Goal: Book appointment/travel/reservation

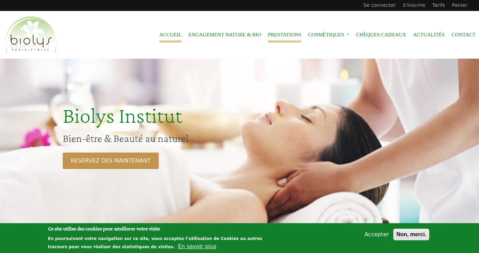
click at [288, 38] on link "Prestations" at bounding box center [284, 34] width 33 height 15
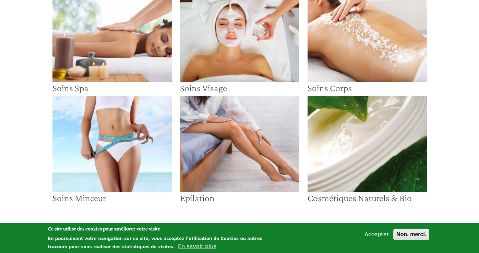
scroll to position [69, 0]
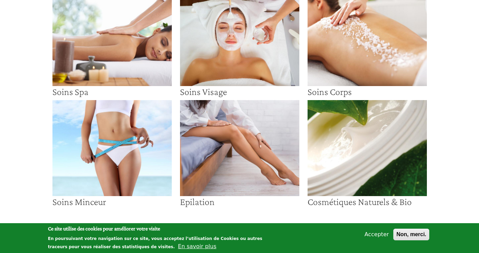
click at [239, 86] on img at bounding box center [239, 38] width 119 height 96
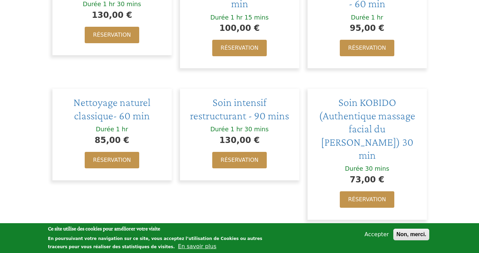
scroll to position [281, 0]
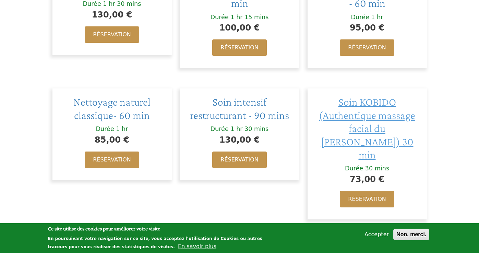
click at [382, 108] on span "Soin KOBIDO (Authentique massage facial du [PERSON_NAME]) 30 min" at bounding box center [367, 128] width 96 height 65
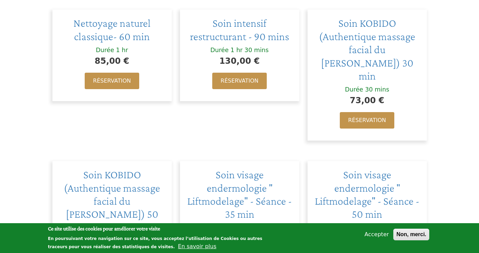
scroll to position [359, 0]
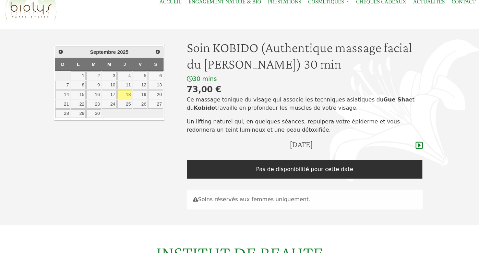
scroll to position [35, 0]
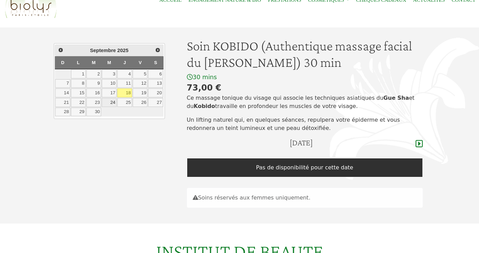
click at [113, 103] on link "24" at bounding box center [109, 102] width 15 height 9
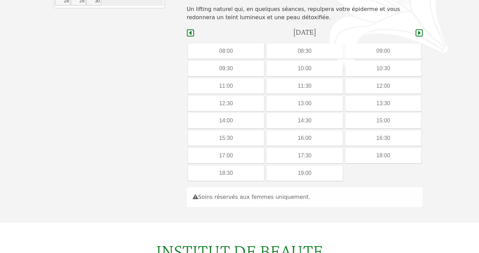
scroll to position [140, 0]
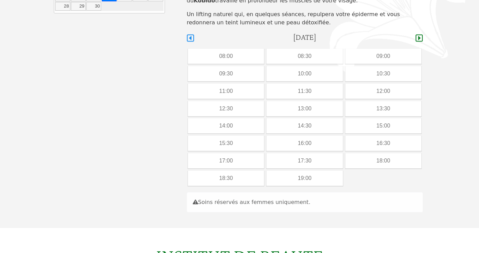
click at [191, 37] on icon at bounding box center [190, 38] width 7 height 8
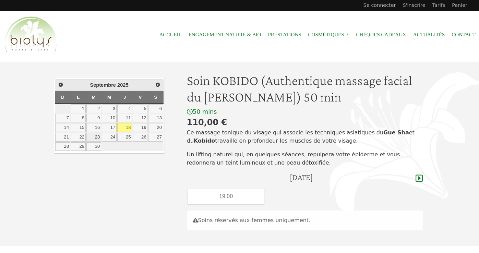
click at [99, 137] on link "23" at bounding box center [93, 137] width 15 height 9
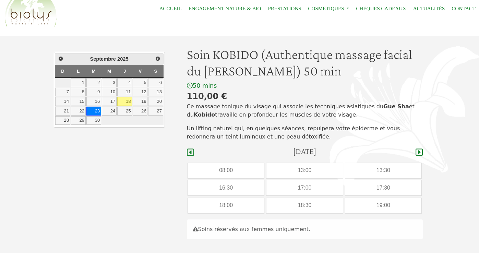
scroll to position [74, 0]
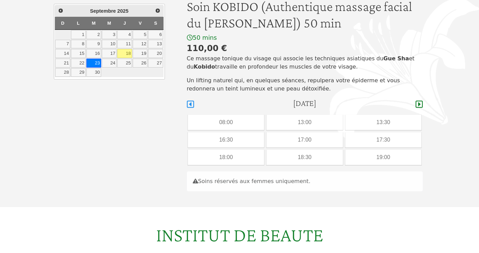
click at [190, 104] on icon at bounding box center [190, 104] width 7 height 7
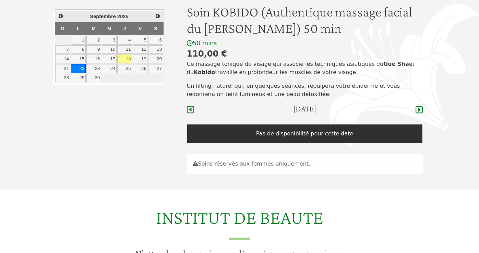
scroll to position [72, 0]
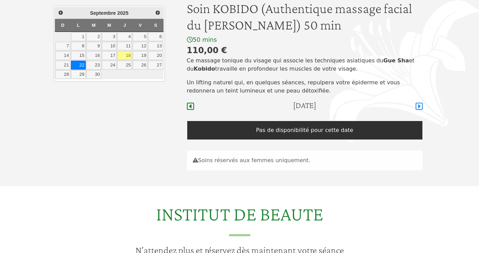
click at [418, 105] on icon at bounding box center [418, 106] width 7 height 7
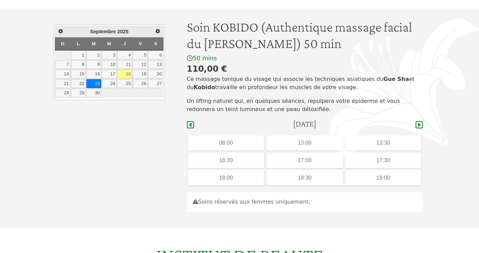
scroll to position [61, 0]
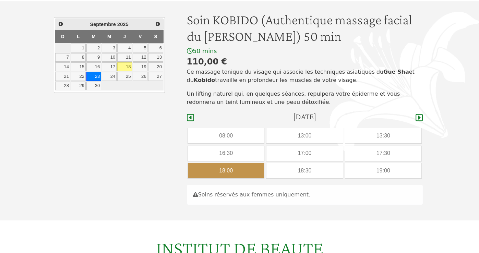
click at [225, 171] on div "18:00" at bounding box center [226, 170] width 76 height 15
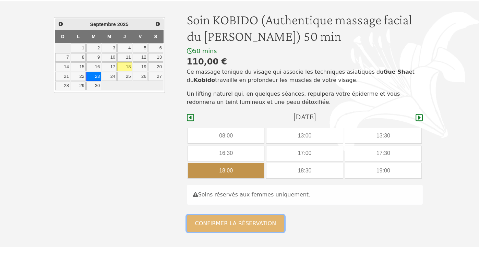
click at [236, 224] on button "Confirmer la réservation" at bounding box center [236, 223] width 98 height 16
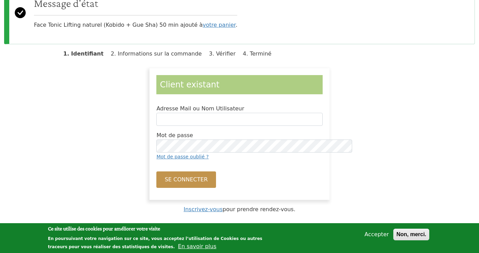
scroll to position [84, 0]
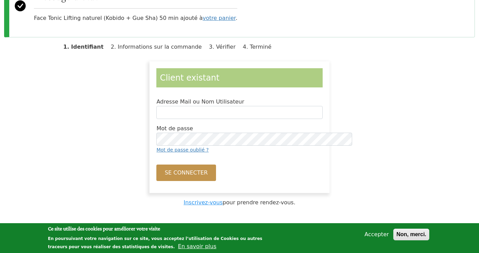
click at [213, 203] on link "Inscrivez-vous" at bounding box center [202, 202] width 39 height 7
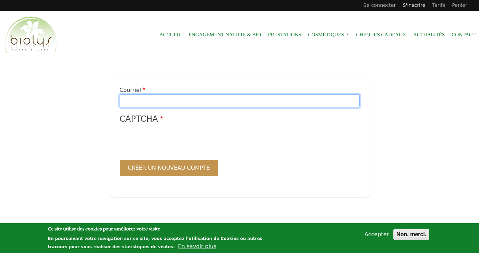
click at [179, 103] on input "Courriel" at bounding box center [240, 100] width 240 height 13
type input "**********"
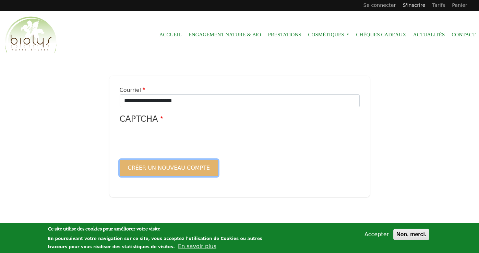
click at [171, 167] on button "Créer un nouveau compte" at bounding box center [169, 168] width 99 height 16
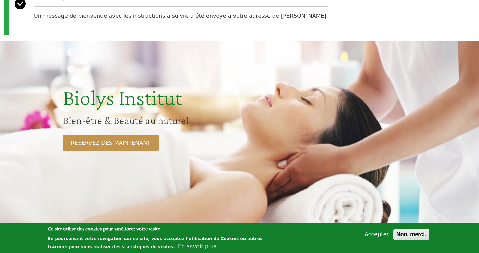
scroll to position [102, 0]
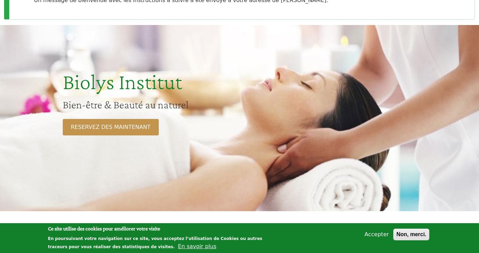
click at [382, 234] on button "Accepter" at bounding box center [376, 234] width 30 height 8
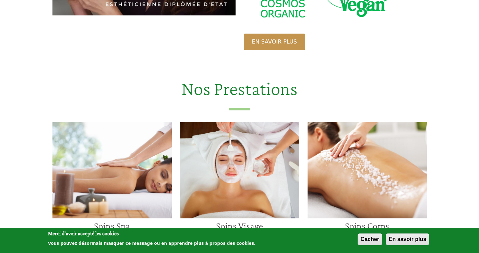
scroll to position [529, 0]
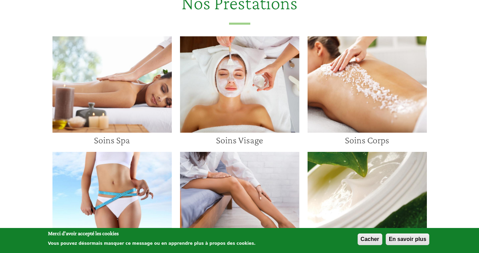
click at [214, 116] on img at bounding box center [239, 84] width 119 height 96
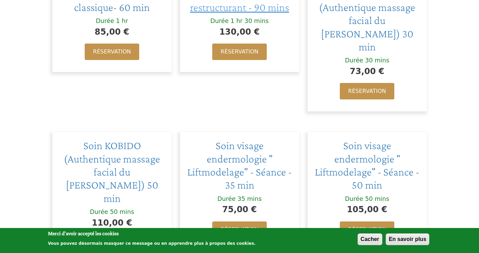
scroll to position [395, 0]
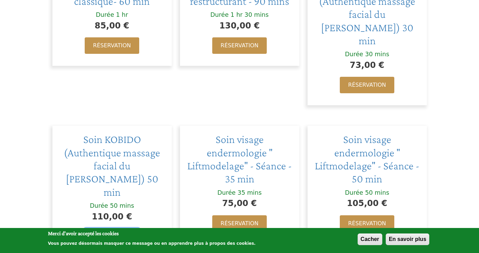
click at [97, 228] on link "Réservation" at bounding box center [112, 236] width 54 height 16
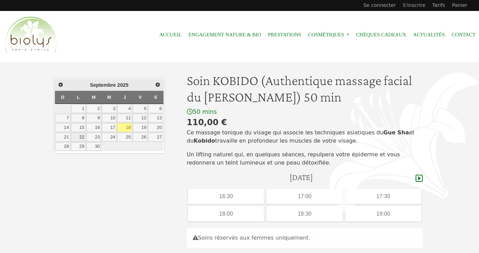
click at [82, 137] on link "22" at bounding box center [78, 137] width 15 height 9
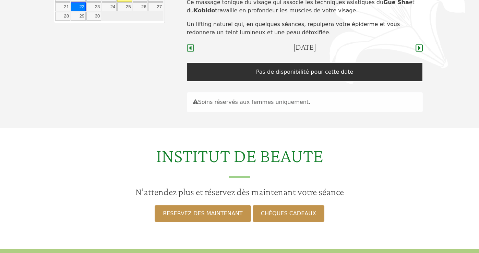
scroll to position [126, 0]
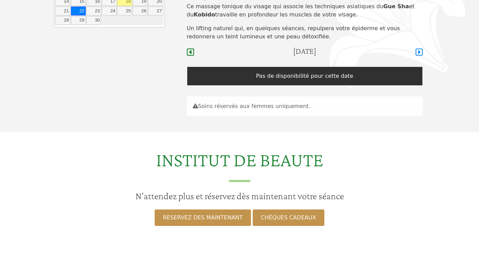
click at [419, 53] on icon at bounding box center [418, 52] width 7 height 7
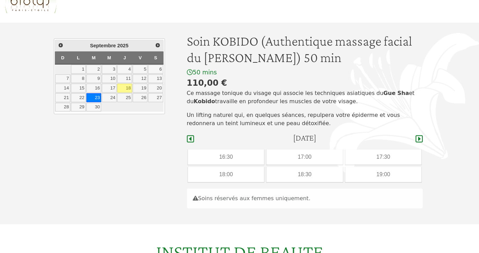
scroll to position [42, 0]
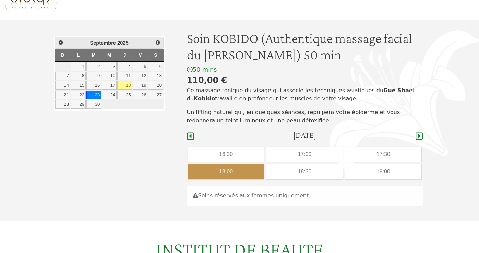
click at [239, 172] on div "18:00" at bounding box center [226, 171] width 76 height 15
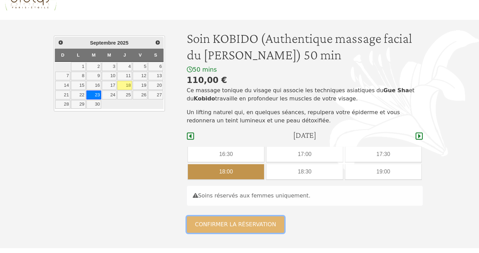
click at [235, 222] on button "Confirmer la réservation" at bounding box center [236, 224] width 98 height 16
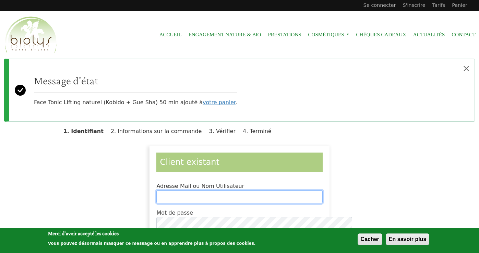
click at [220, 197] on input "Adresse Mail ou Nom Utilisateur" at bounding box center [239, 196] width 166 height 13
type input "**********"
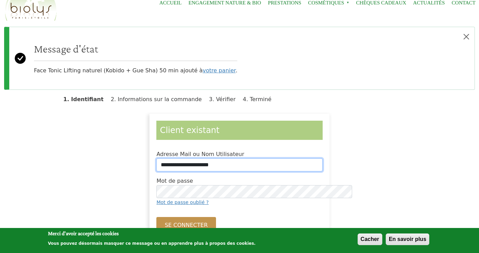
scroll to position [39, 0]
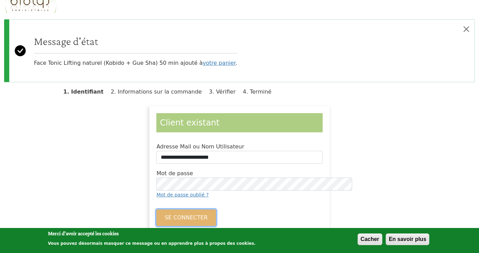
click at [185, 217] on button "Se connecter" at bounding box center [185, 217] width 59 height 16
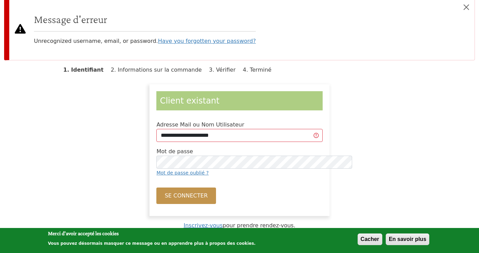
scroll to position [62, 0]
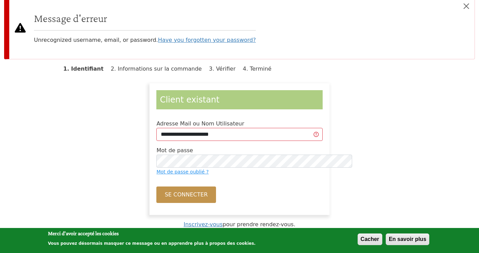
click at [179, 173] on link "Mot de passe oublié ?" at bounding box center [182, 171] width 52 height 5
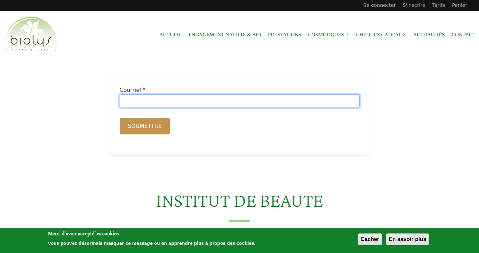
click at [176, 103] on input "Courriel" at bounding box center [240, 100] width 240 height 13
type input "**********"
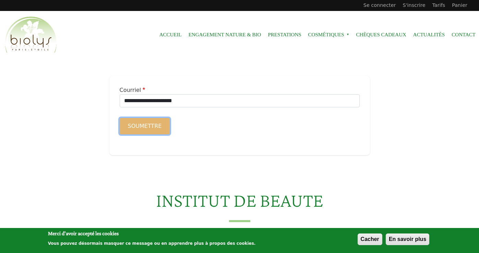
click at [154, 127] on button "Soumettre" at bounding box center [145, 126] width 50 height 16
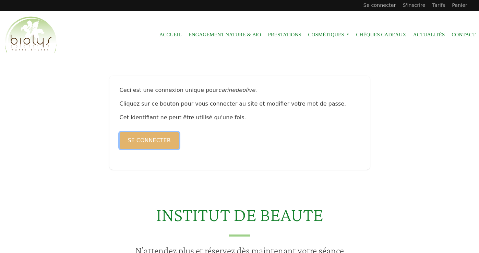
click at [163, 137] on button "Se connecter" at bounding box center [149, 140] width 59 height 16
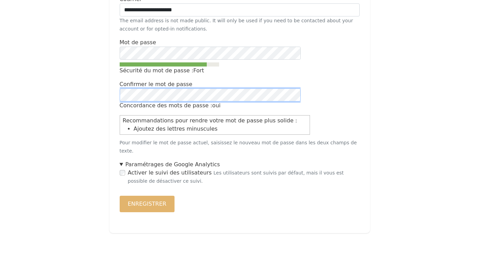
scroll to position [183, 0]
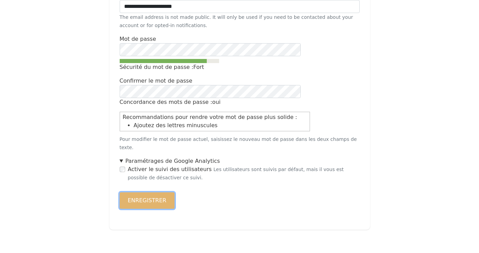
click at [149, 193] on button "Enregistrer" at bounding box center [147, 200] width 55 height 16
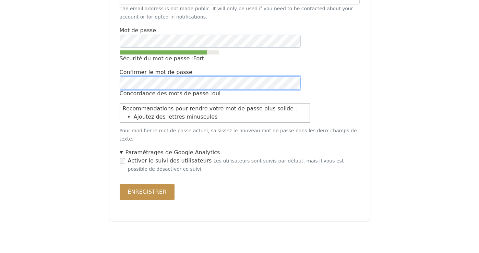
scroll to position [200, 0]
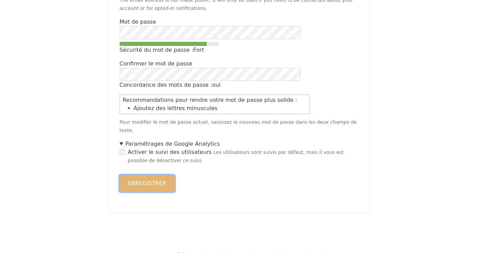
click at [156, 175] on button "Enregistrer" at bounding box center [147, 183] width 55 height 16
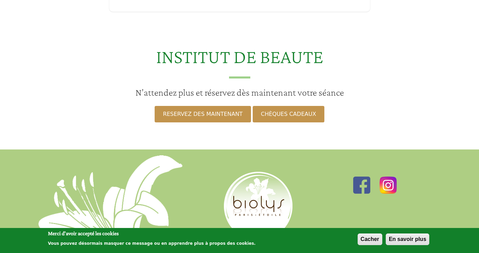
scroll to position [135, 0]
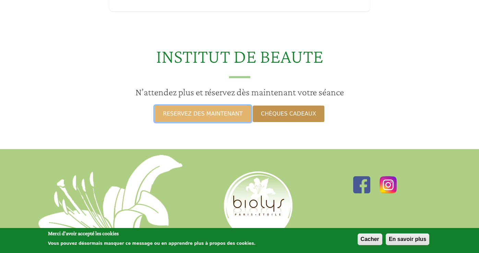
click at [206, 114] on link "RESERVEZ DES MAINTENANT" at bounding box center [202, 113] width 96 height 16
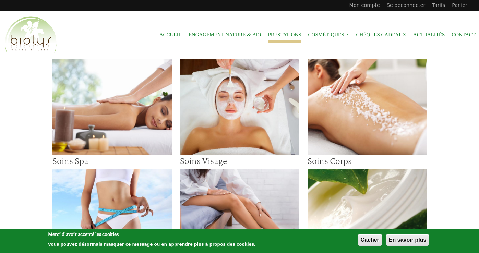
click at [207, 122] on img at bounding box center [239, 107] width 119 height 96
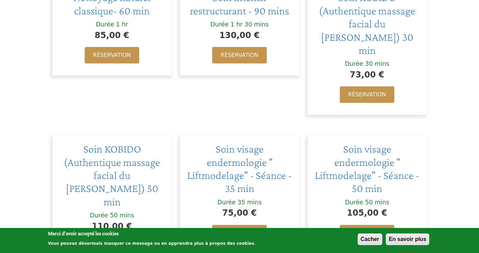
scroll to position [386, 0]
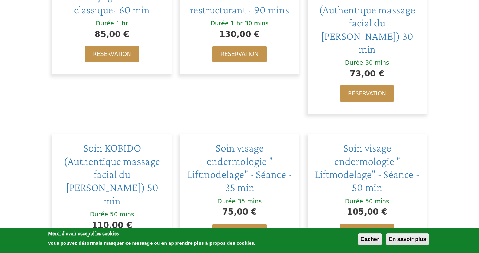
click at [97, 237] on link "Réservation" at bounding box center [112, 245] width 54 height 16
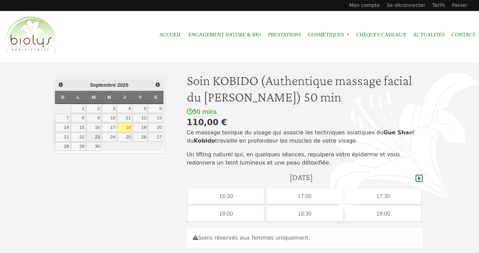
click at [93, 137] on link "23" at bounding box center [93, 137] width 15 height 9
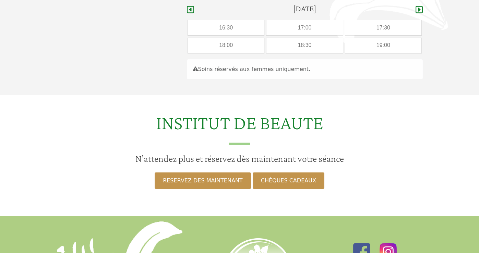
scroll to position [172, 0]
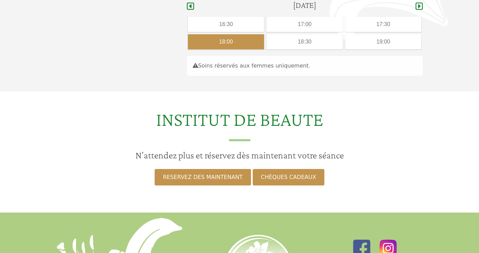
click at [226, 39] on div "18:00" at bounding box center [226, 41] width 76 height 15
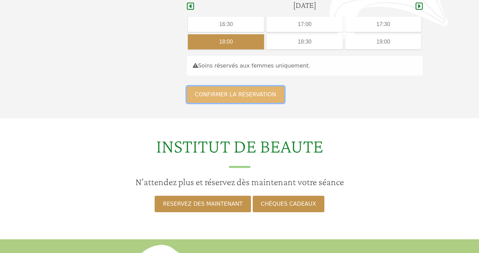
click at [221, 96] on button "Confirmer la réservation" at bounding box center [236, 94] width 98 height 16
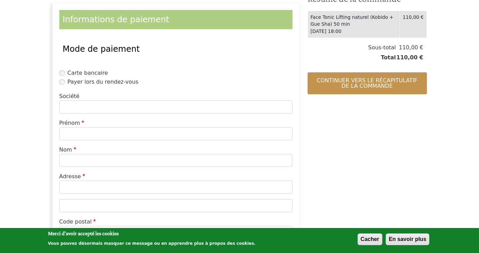
scroll to position [157, 0]
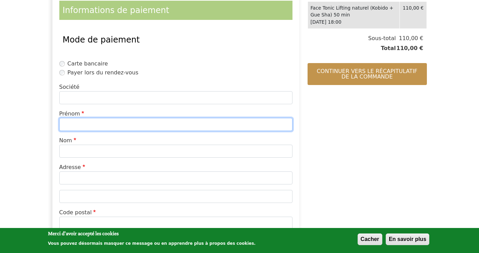
click at [99, 122] on input "Prénom" at bounding box center [175, 124] width 233 height 13
type input "******"
type input "**********"
type input "*****"
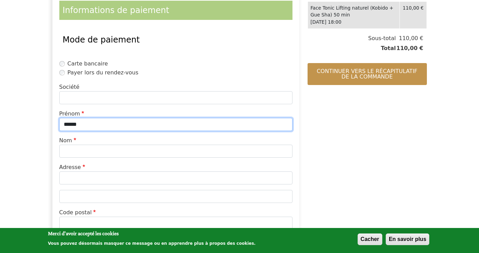
type input "*****"
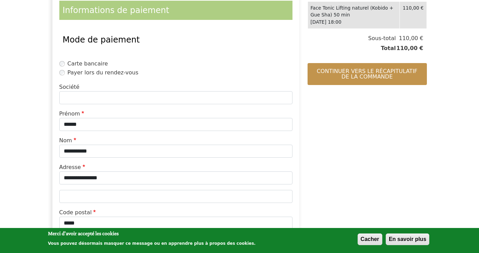
type input "**********"
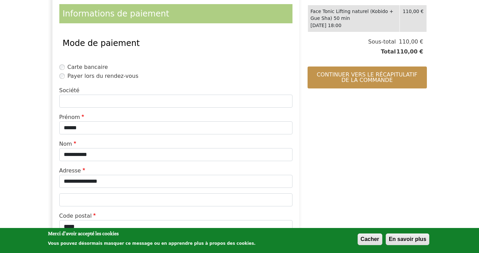
scroll to position [142, 0]
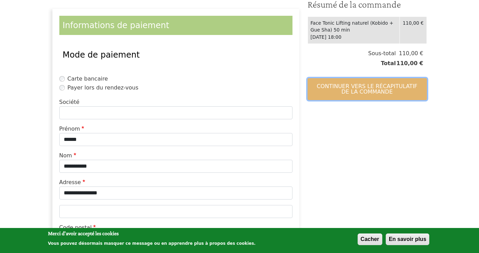
click at [382, 90] on button "Continuer vers le récapitulatif de la commande" at bounding box center [366, 89] width 119 height 22
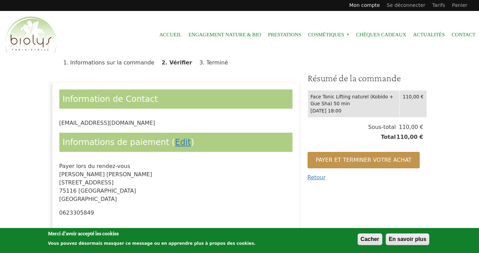
click at [370, 6] on link "Mon compte" at bounding box center [364, 5] width 37 height 11
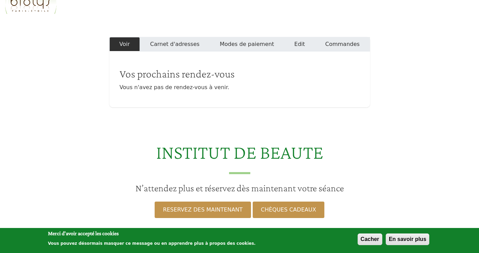
scroll to position [45, 0]
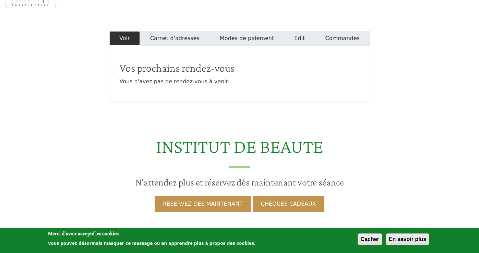
click at [247, 37] on link "Modes de paiement" at bounding box center [246, 38] width 74 height 14
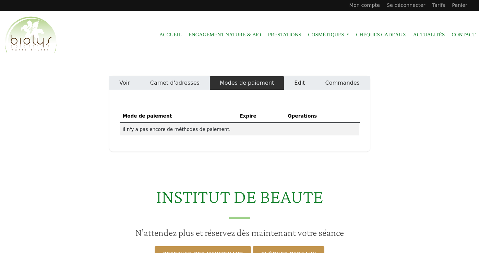
click at [185, 83] on link "Carnet d'adresses" at bounding box center [175, 83] width 70 height 14
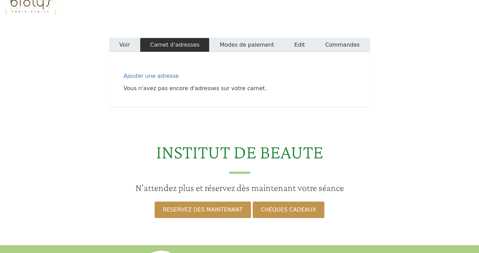
scroll to position [40, 0]
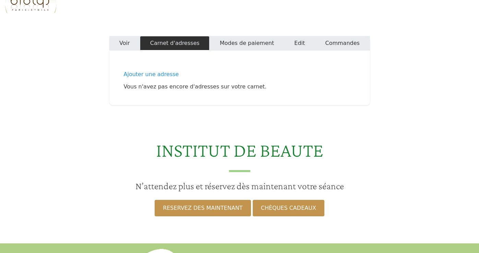
click at [160, 75] on link "Ajouter une adresse" at bounding box center [240, 74] width 232 height 8
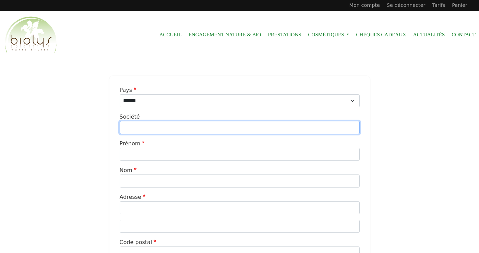
click at [158, 129] on input "Société" at bounding box center [240, 127] width 240 height 13
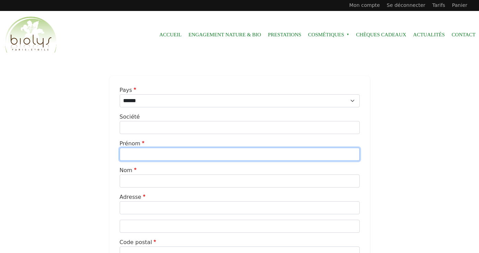
click at [154, 159] on input "Prénom" at bounding box center [240, 154] width 240 height 13
type input "******"
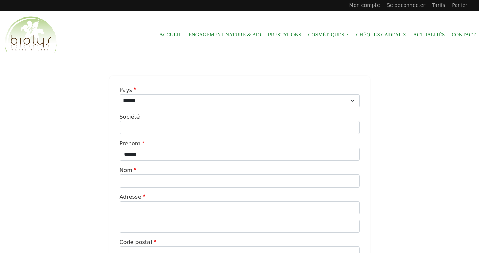
type input "**********"
type input "*****"
type input "**********"
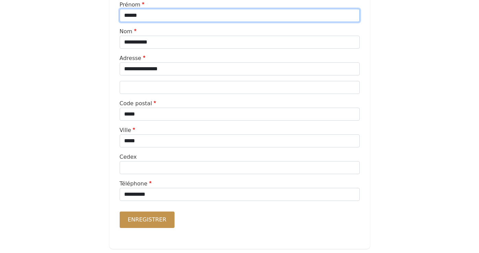
scroll to position [149, 0]
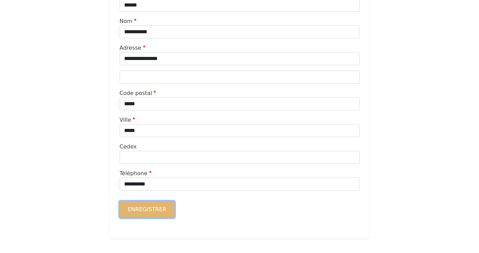
click at [147, 209] on button "Enregistrer" at bounding box center [147, 209] width 55 height 16
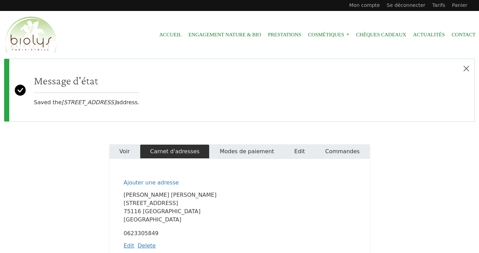
click at [128, 152] on link "Voir" at bounding box center [124, 151] width 31 height 14
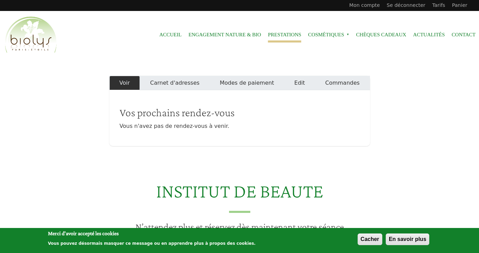
click at [290, 35] on link "Prestations" at bounding box center [284, 34] width 33 height 15
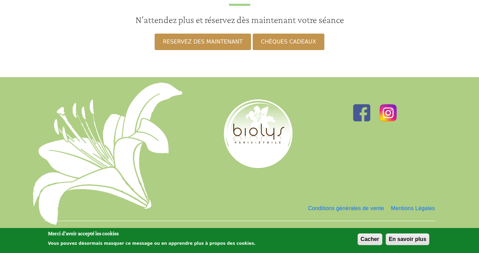
scroll to position [323, 0]
